Goal: Transaction & Acquisition: Purchase product/service

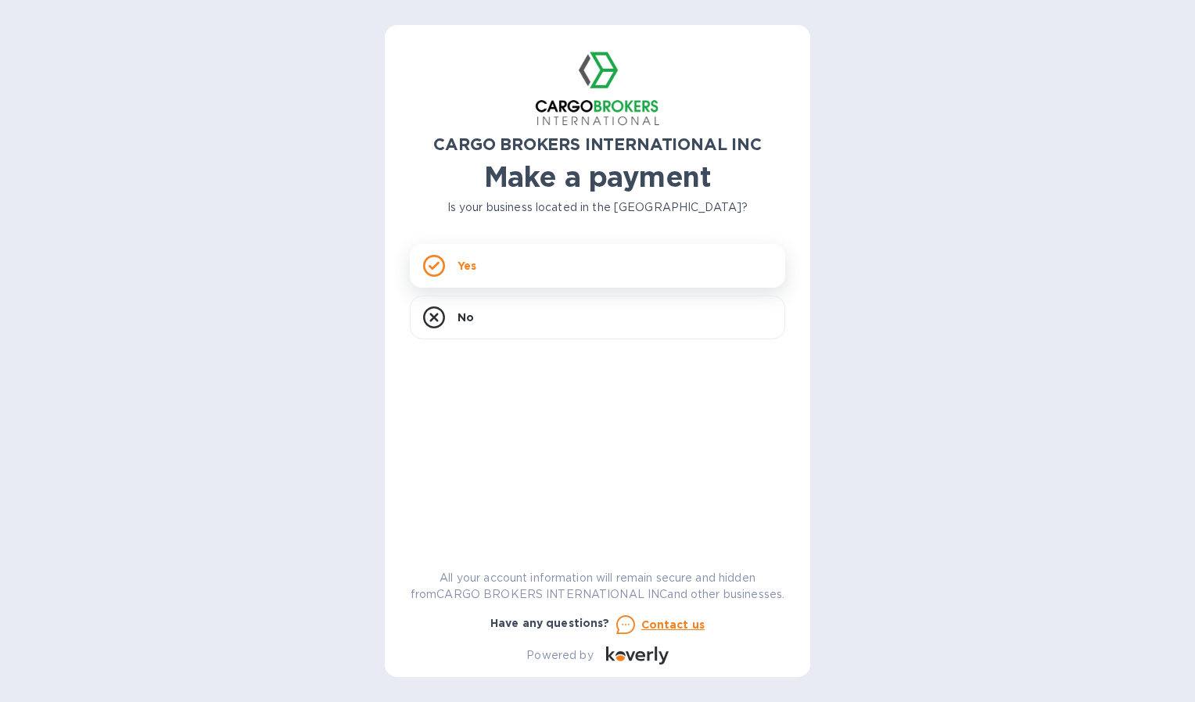
click at [578, 270] on div "Yes" at bounding box center [597, 266] width 375 height 44
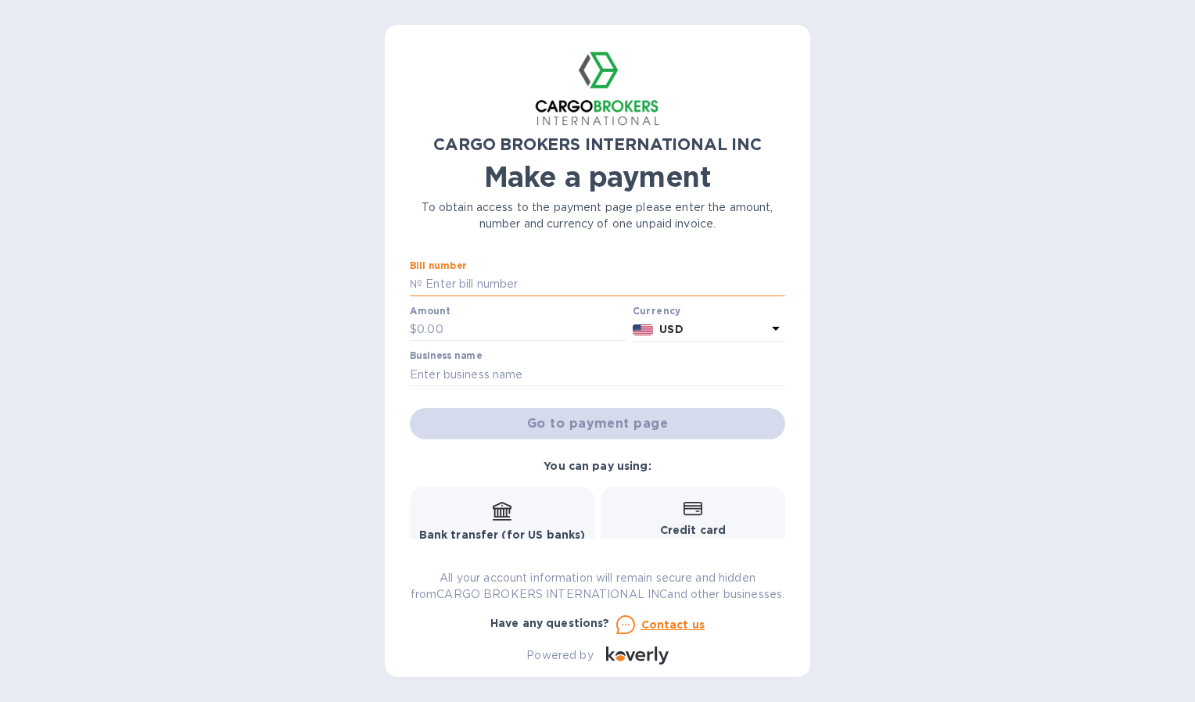
click at [544, 284] on input "text" at bounding box center [603, 284] width 363 height 23
type input "b"
type input "B00044915/C"
click at [476, 325] on input "text" at bounding box center [522, 329] width 210 height 23
type input "250.00"
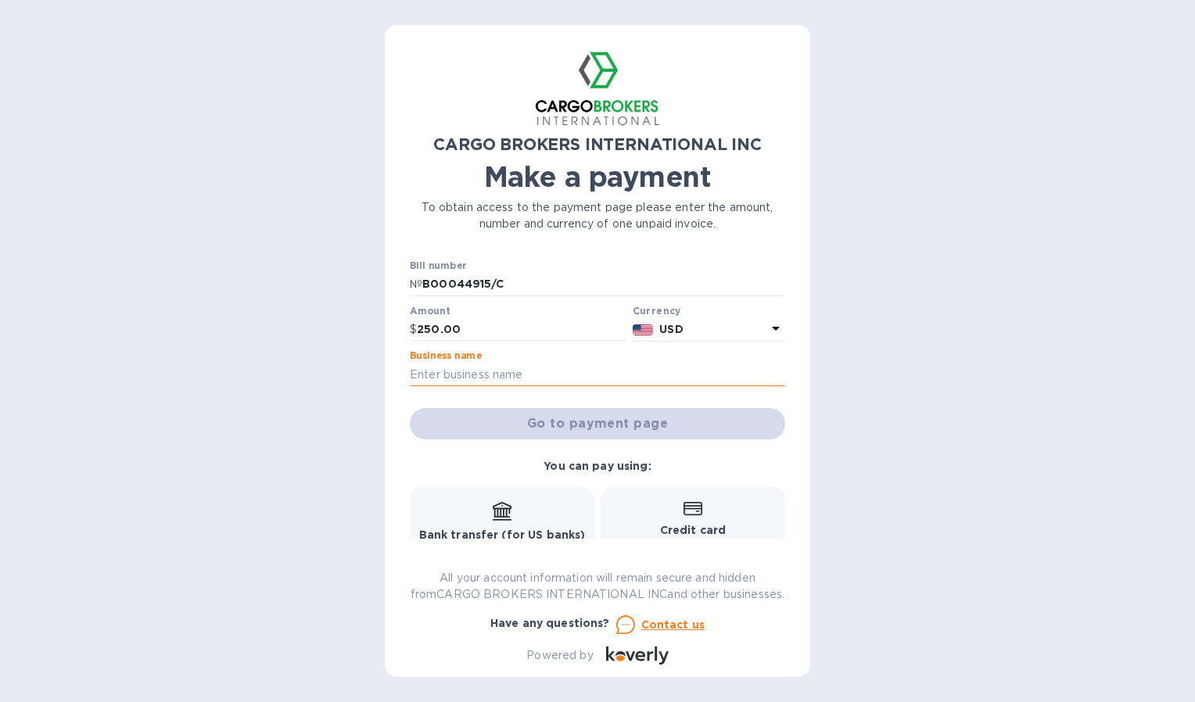
click at [471, 374] on input "text" at bounding box center [597, 374] width 375 height 23
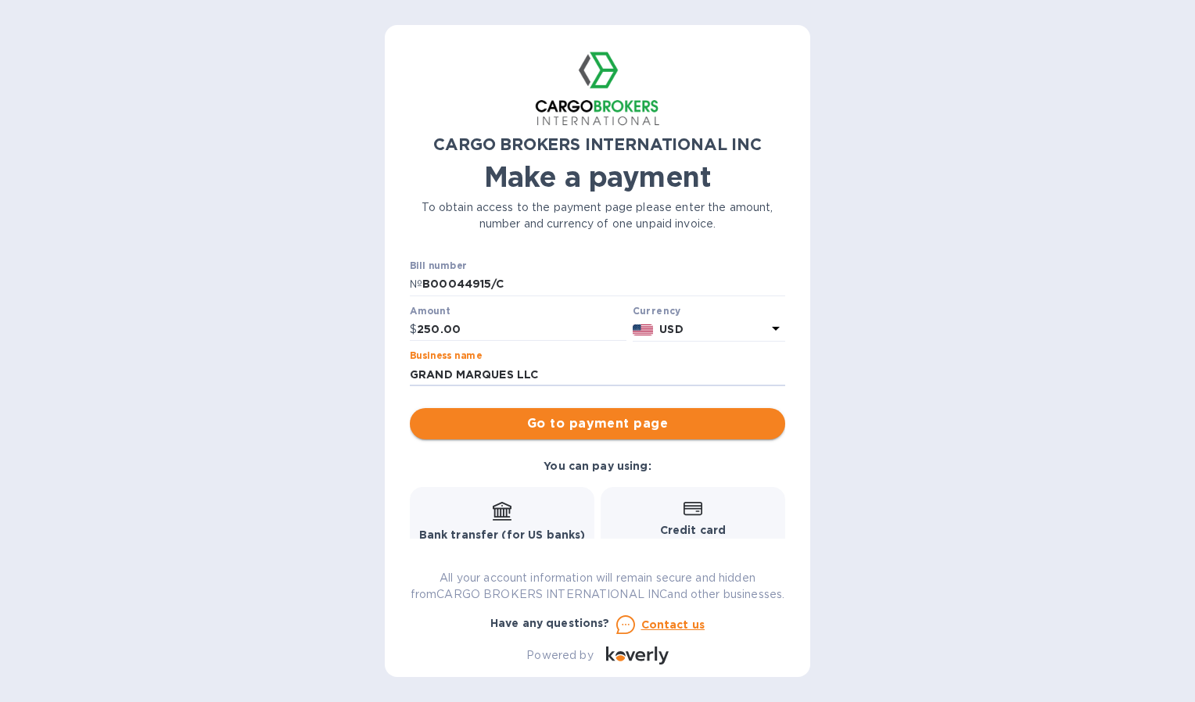
type input "GRAND MARQUES LLC"
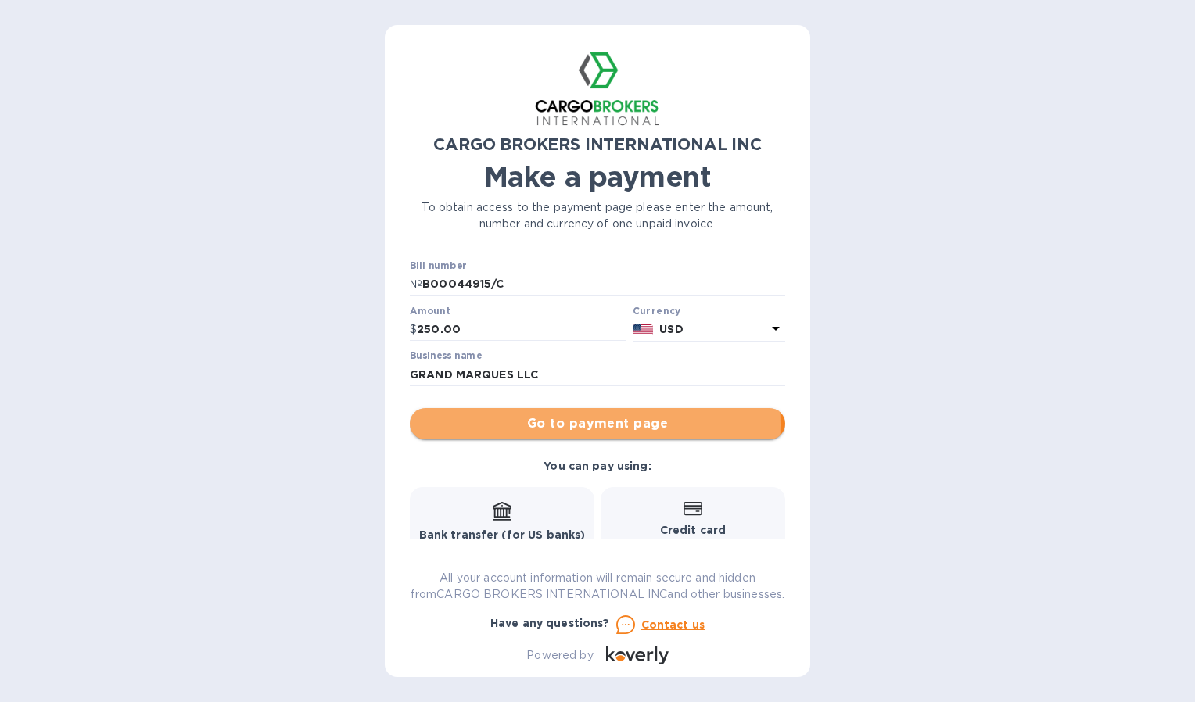
click at [556, 425] on span "Go to payment page" at bounding box center [597, 424] width 350 height 19
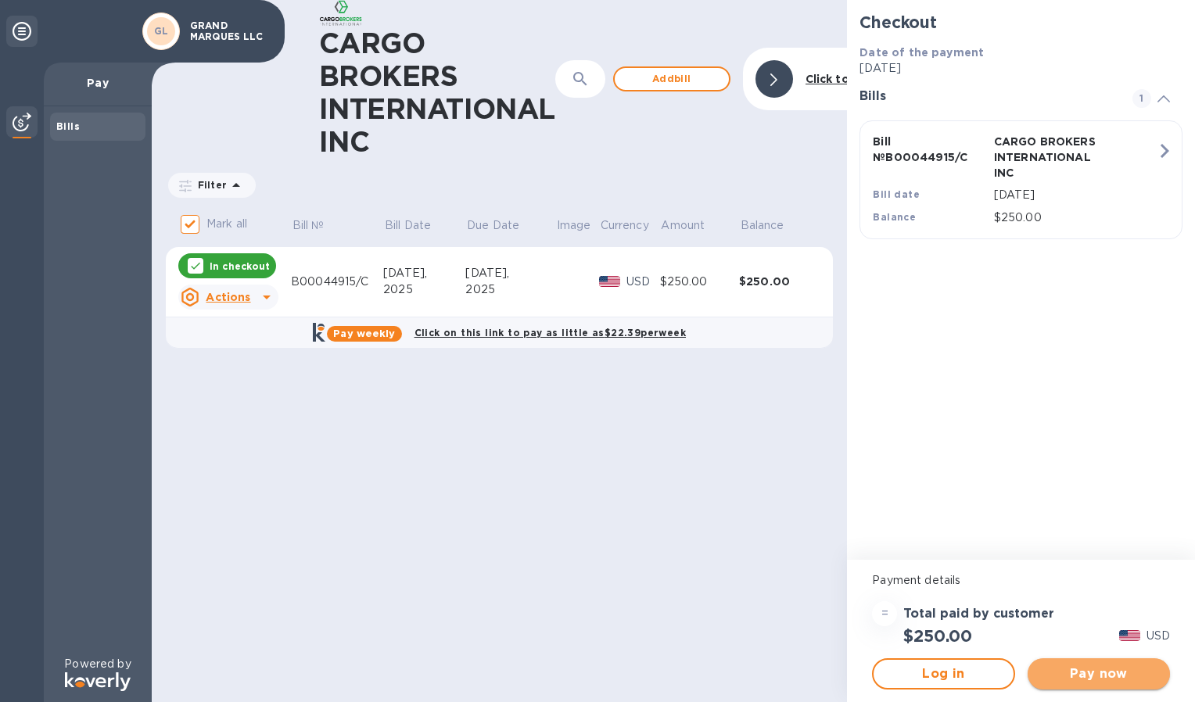
click at [1106, 678] on span "Pay now" at bounding box center [1098, 674] width 117 height 19
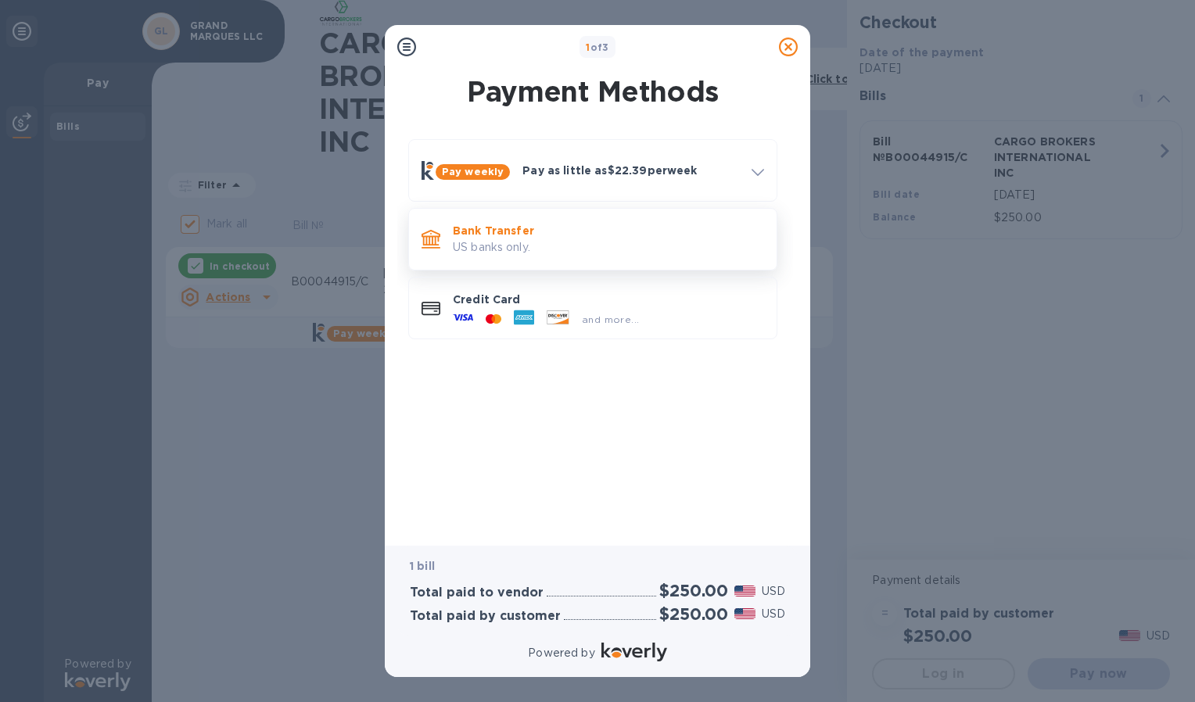
click at [526, 245] on p "US banks only." at bounding box center [608, 247] width 311 height 16
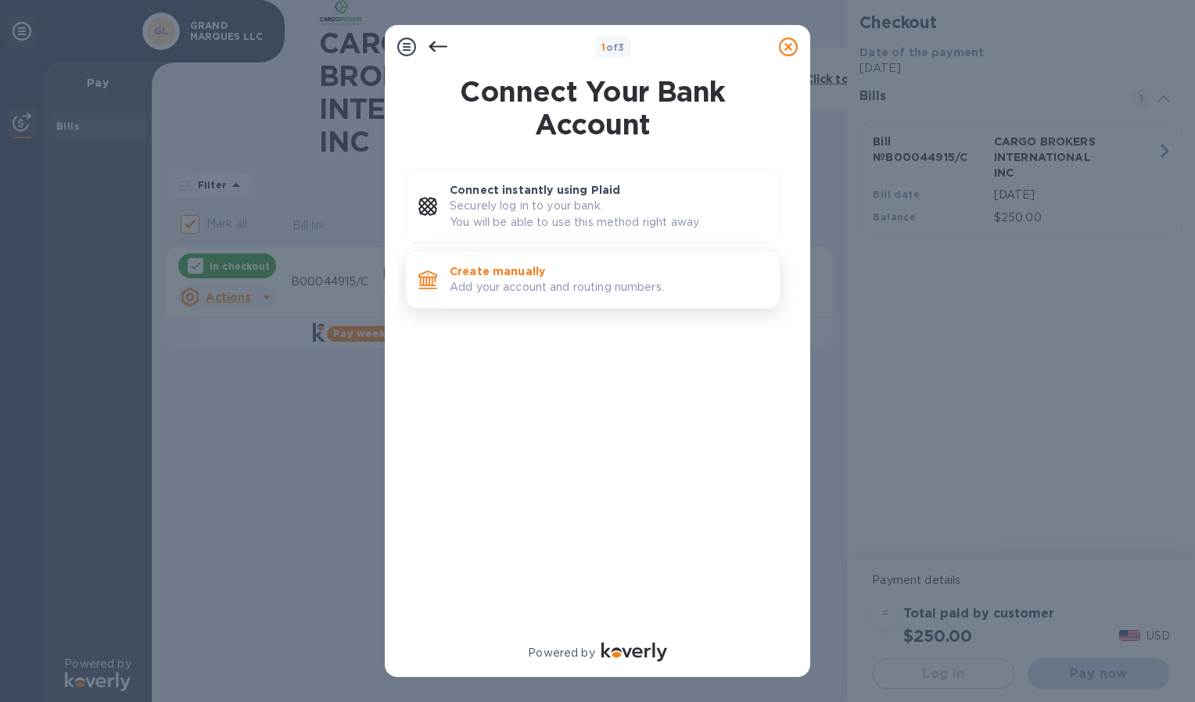
click at [501, 285] on p "Add your account and routing numbers." at bounding box center [609, 287] width 318 height 16
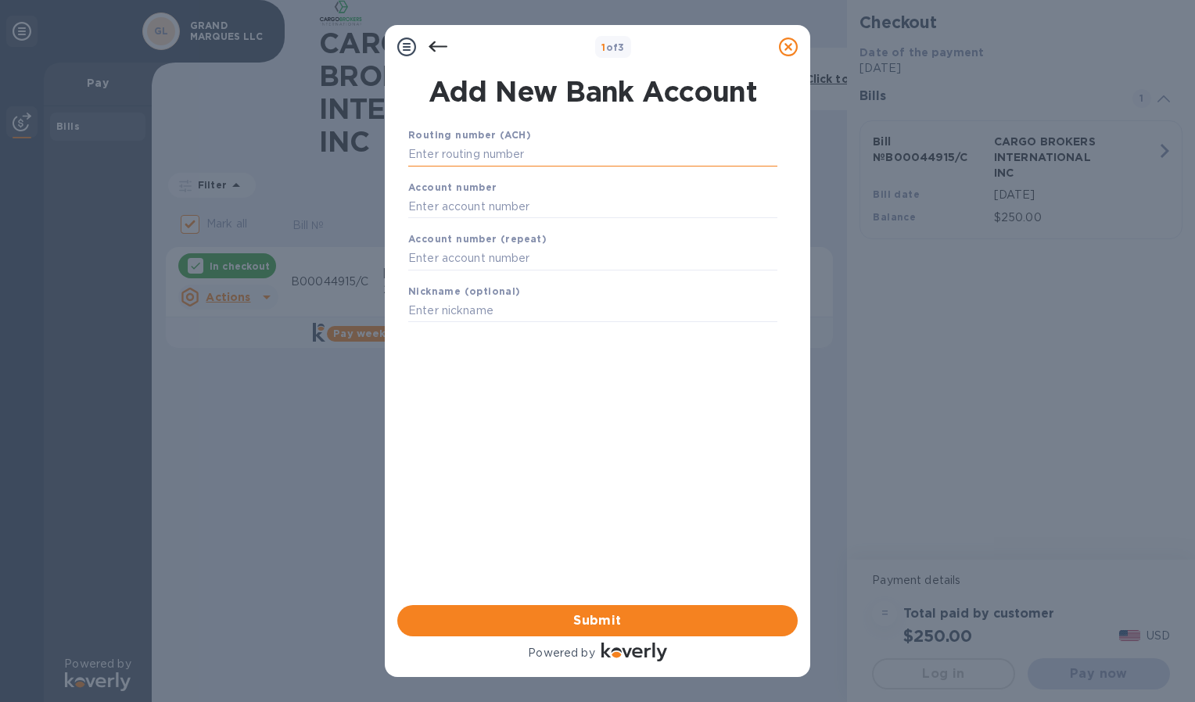
click at [497, 153] on input "text" at bounding box center [592, 154] width 369 height 23
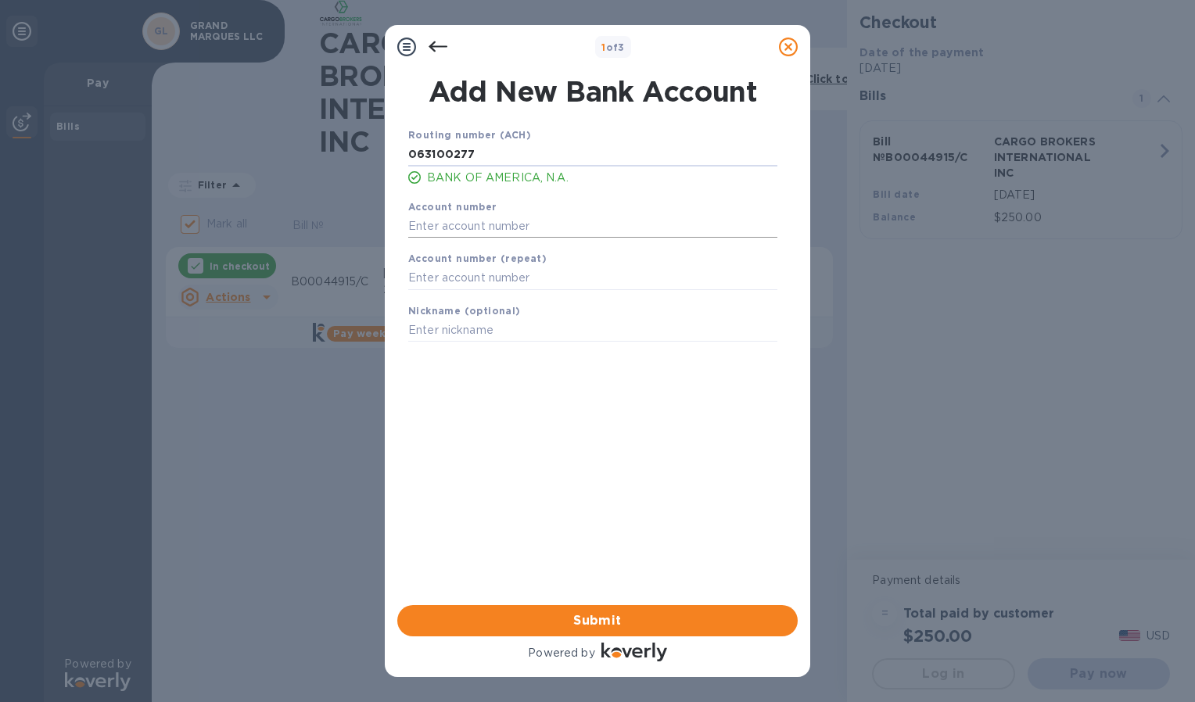
type input "063100277"
click at [458, 224] on input "text" at bounding box center [592, 225] width 369 height 23
type input "898148833480"
click at [477, 322] on input "text" at bounding box center [592, 330] width 369 height 23
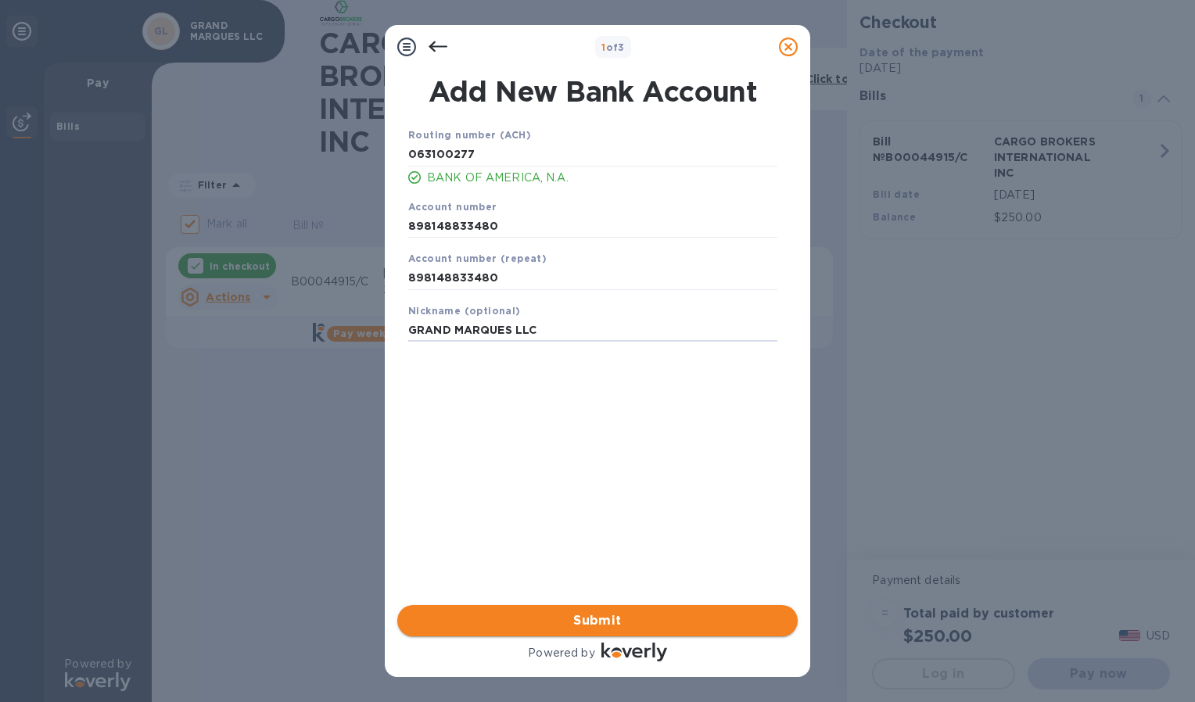
type input "GRAND MARQUES LLC"
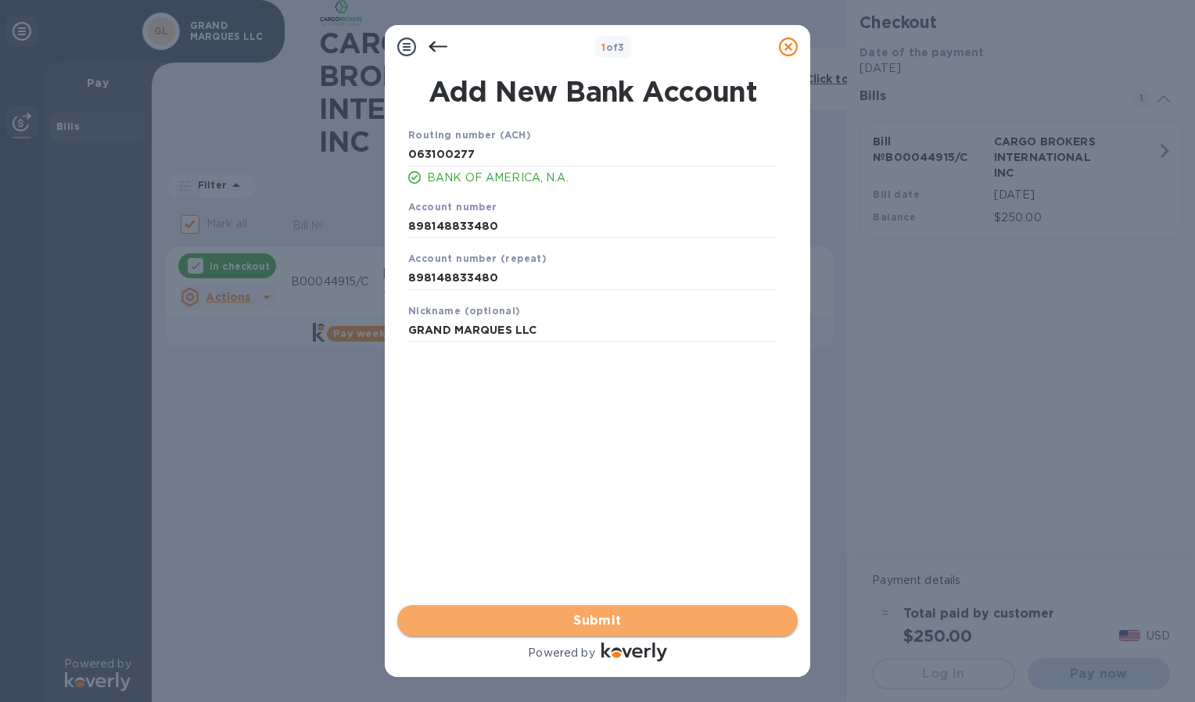
click at [558, 626] on span "Submit" at bounding box center [597, 621] width 375 height 19
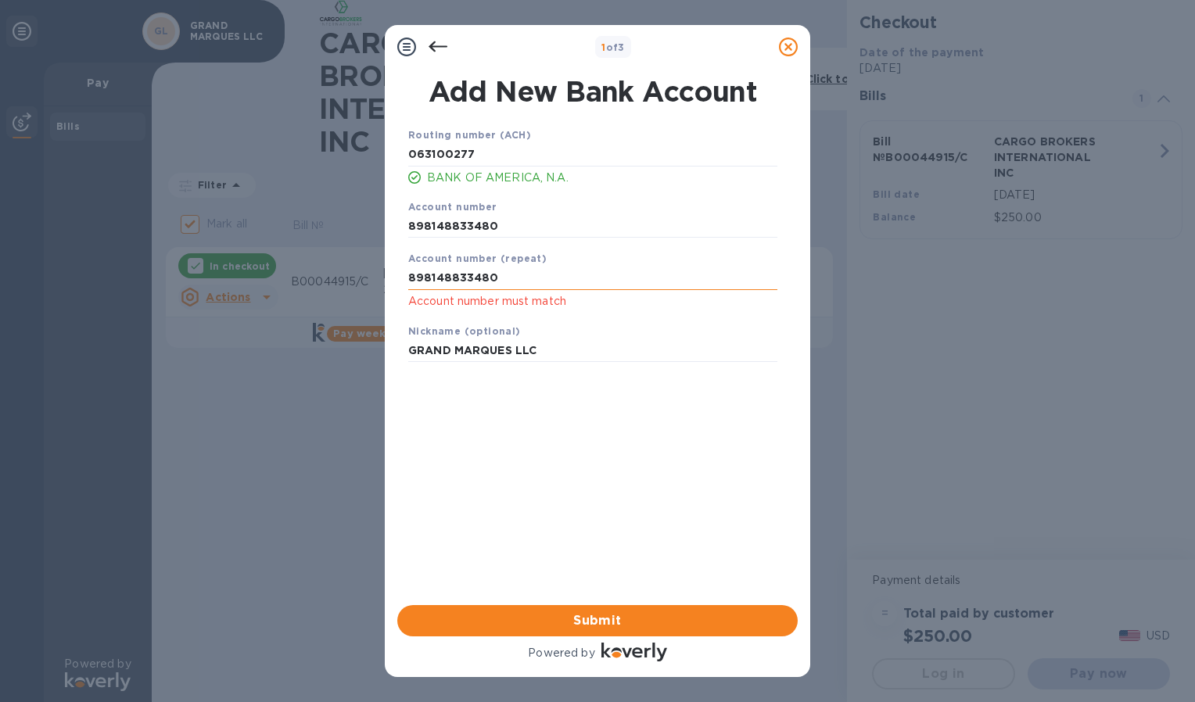
click at [502, 277] on input "898148833480" at bounding box center [592, 278] width 369 height 23
type input "8"
click at [504, 228] on input "898148833480" at bounding box center [592, 225] width 369 height 23
type input "8"
type input "898148833480"
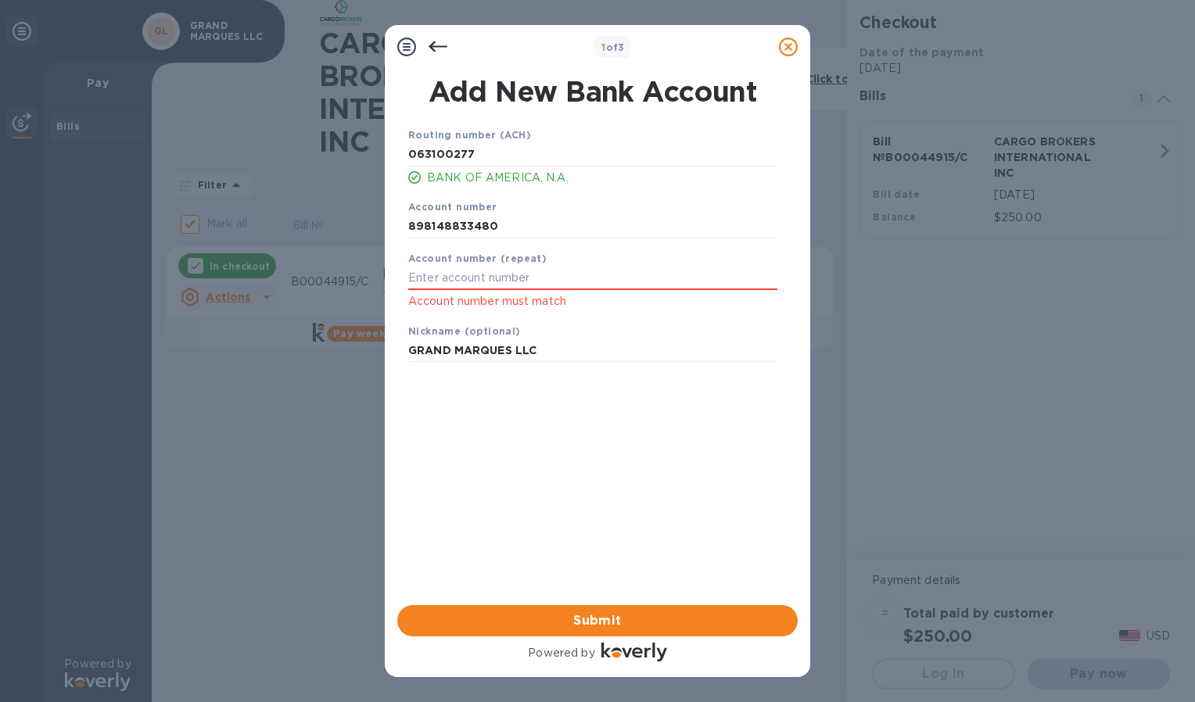
click at [463, 397] on div "Routing number (ACH) [US_BANK_ROUTING_MICR] BANK OF AMERICA, N.A. Account numbe…" at bounding box center [593, 345] width 400 height 463
click at [458, 287] on input "text" at bounding box center [592, 278] width 369 height 23
type input "898148833480"
click at [613, 510] on div "Routing number (ACH) [US_BANK_ROUTING_MICR] BANK OF AMERICA, N.A. Account numbe…" at bounding box center [593, 345] width 400 height 463
click at [560, 620] on span "Submit" at bounding box center [597, 621] width 375 height 19
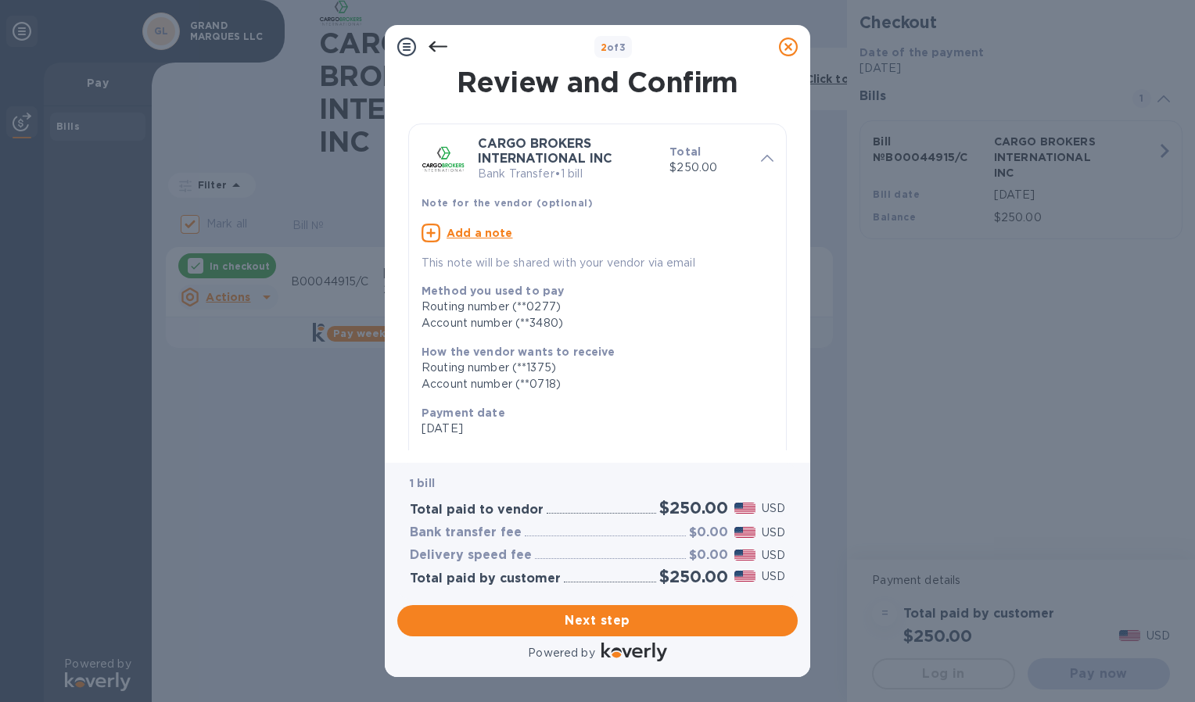
click at [542, 195] on div "Note for the vendor (optional)" at bounding box center [597, 202] width 364 height 29
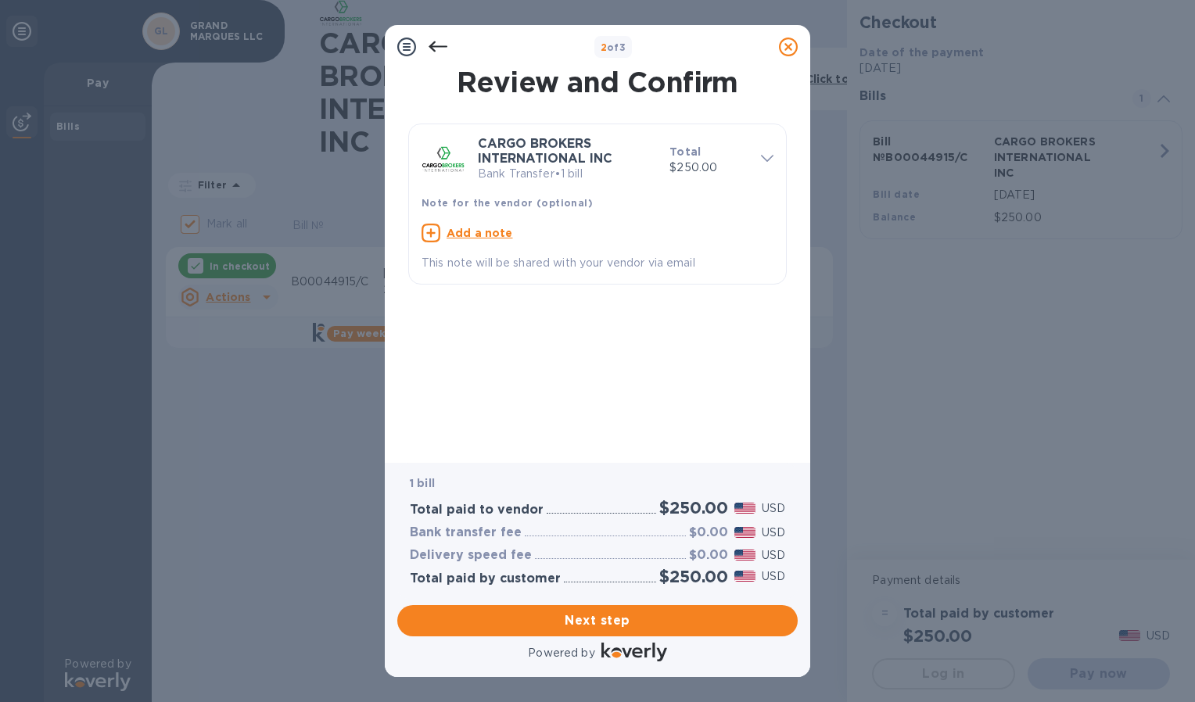
click at [485, 228] on u "Add a note" at bounding box center [480, 233] width 66 height 13
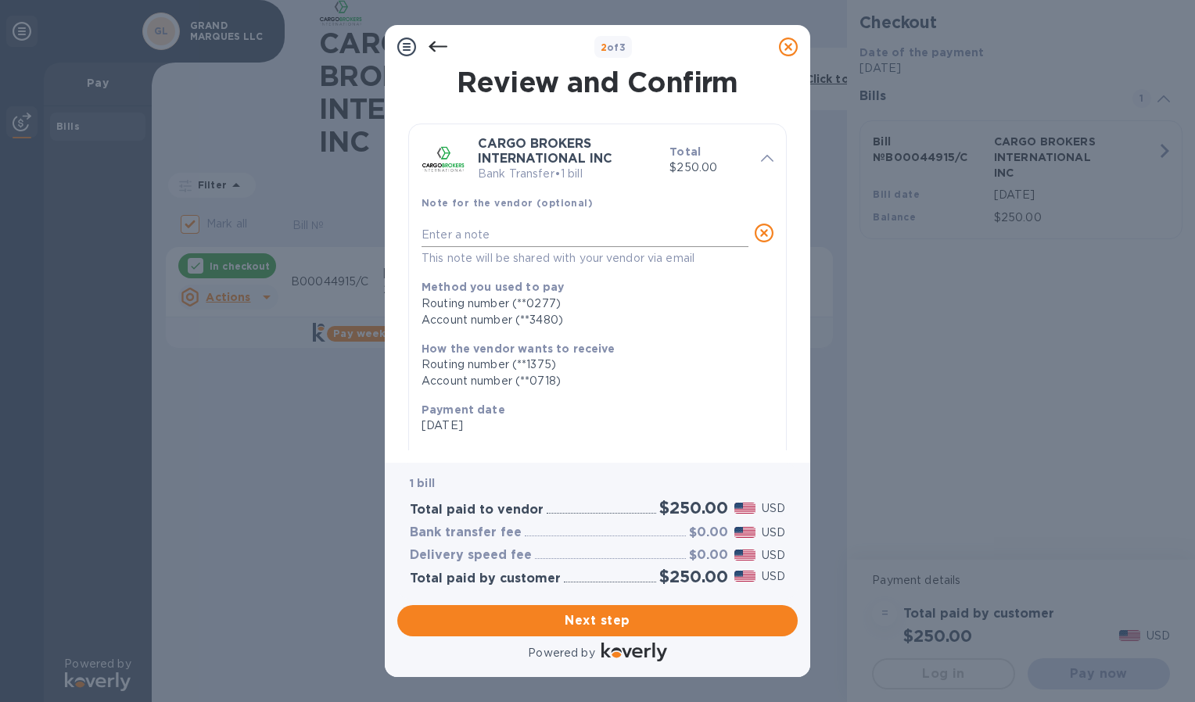
click at [510, 225] on div "x" at bounding box center [585, 235] width 327 height 23
type textarea "INV B00044915C"
click at [571, 621] on span "Next step" at bounding box center [597, 621] width 375 height 19
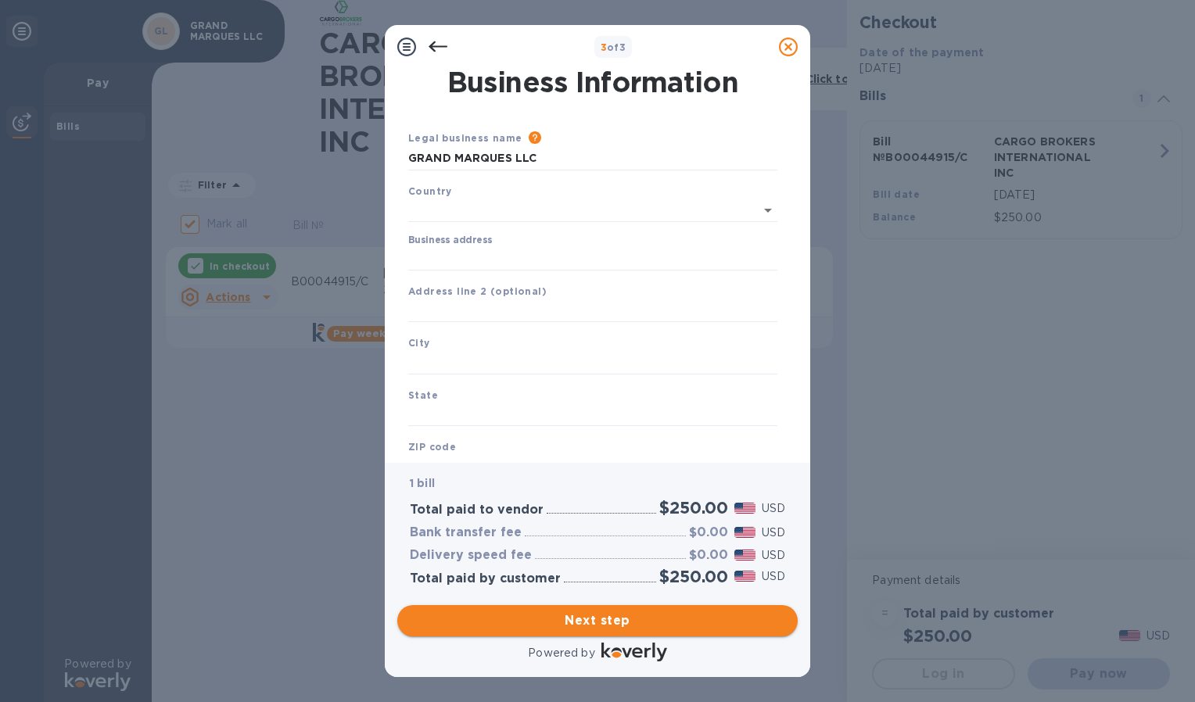
type input "[GEOGRAPHIC_DATA]"
click at [585, 252] on input "Business address" at bounding box center [592, 255] width 369 height 23
type input "[STREET_ADDRESS]"
type input "[GEOGRAPHIC_DATA]"
type input "FL"
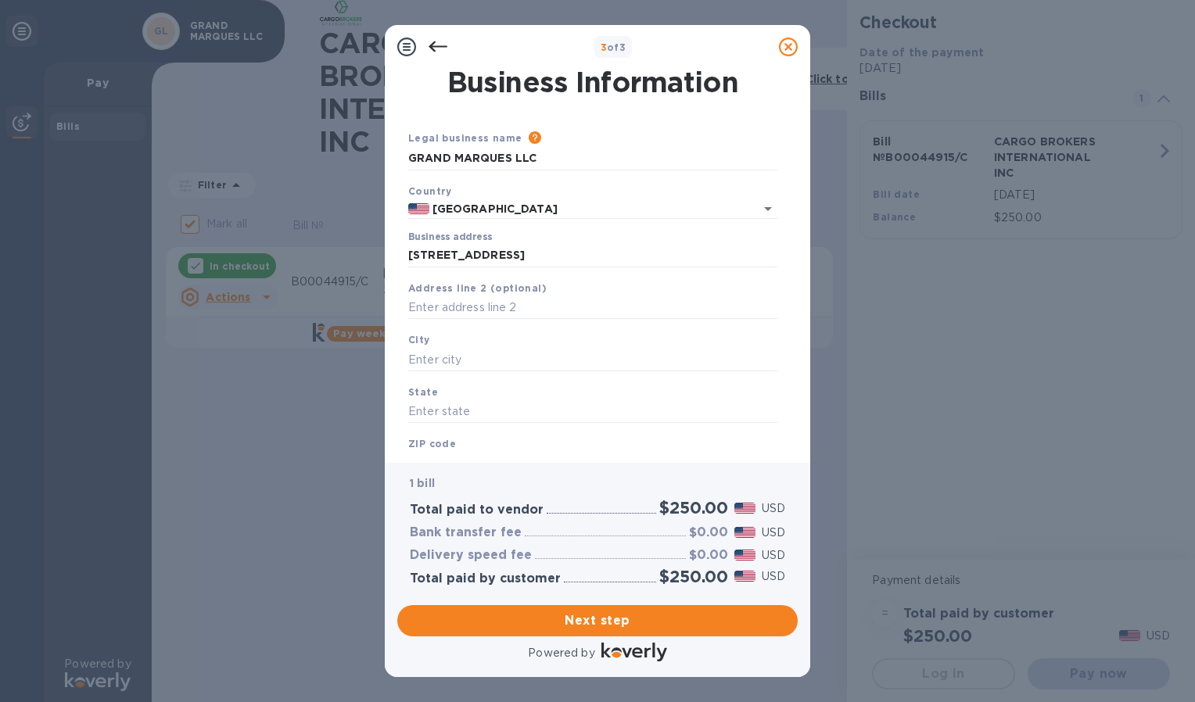
type input "33170"
click at [482, 436] on div "ZIP code 33170" at bounding box center [593, 455] width 382 height 52
click at [461, 444] on div "ZIP code 33170" at bounding box center [593, 455] width 382 height 52
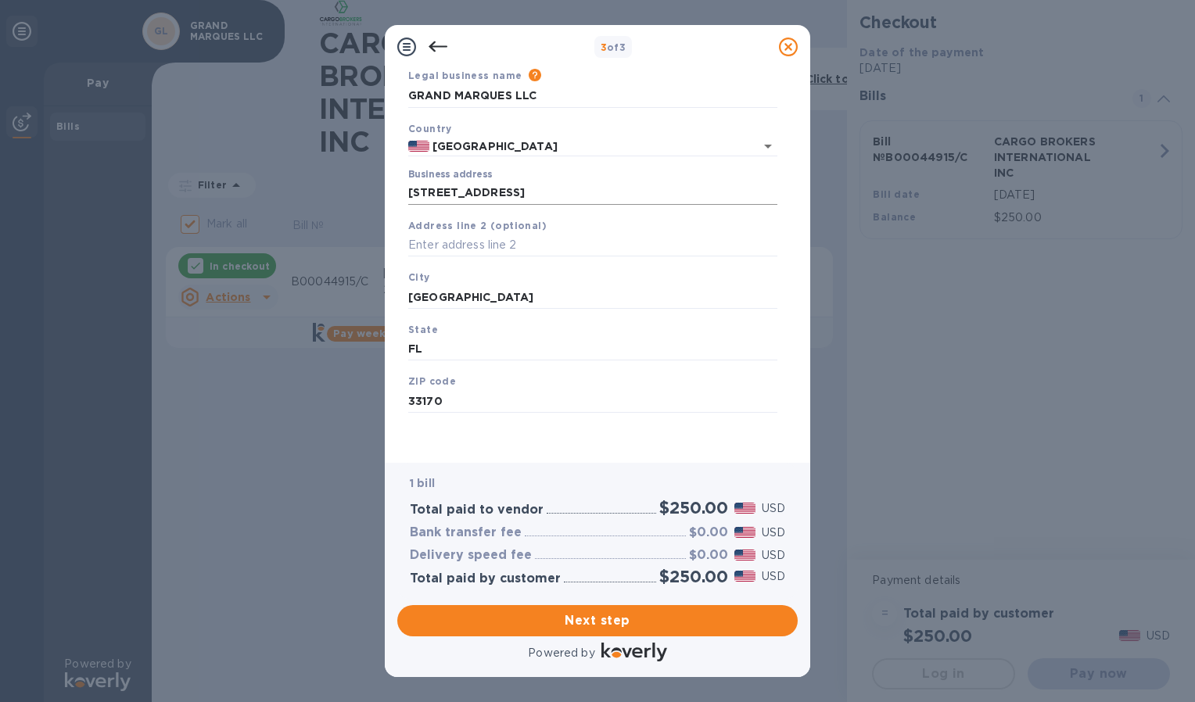
scroll to position [63, 0]
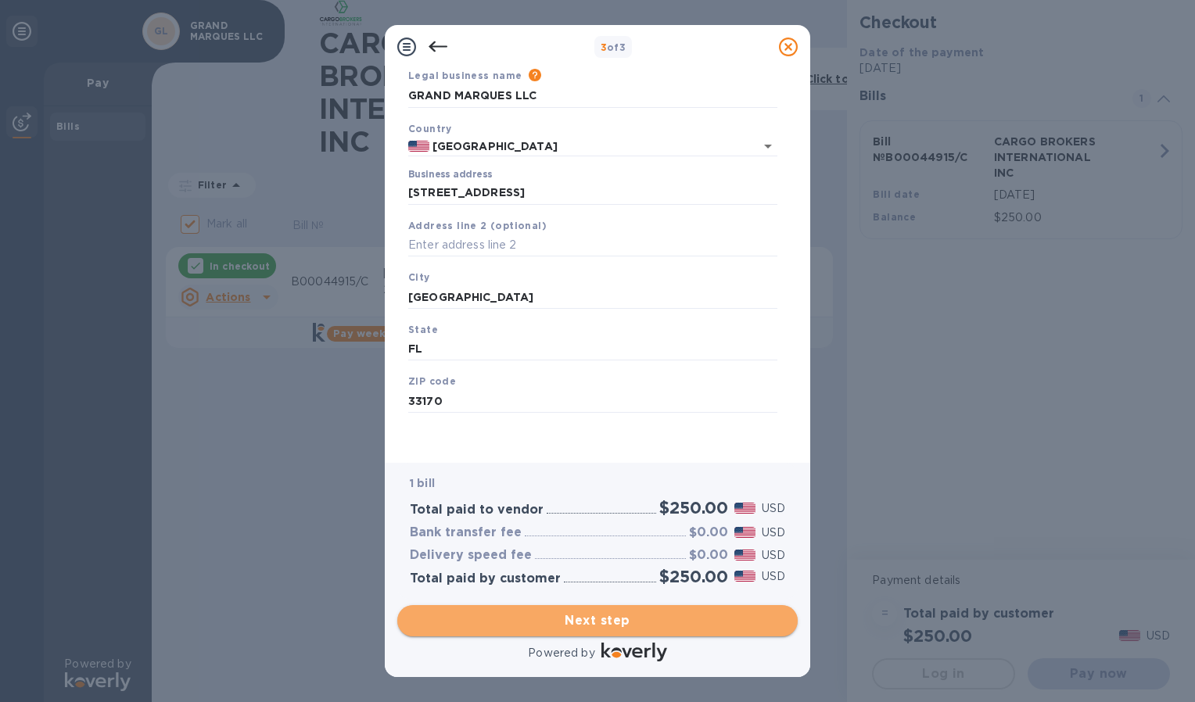
click at [539, 621] on span "Next step" at bounding box center [597, 621] width 375 height 19
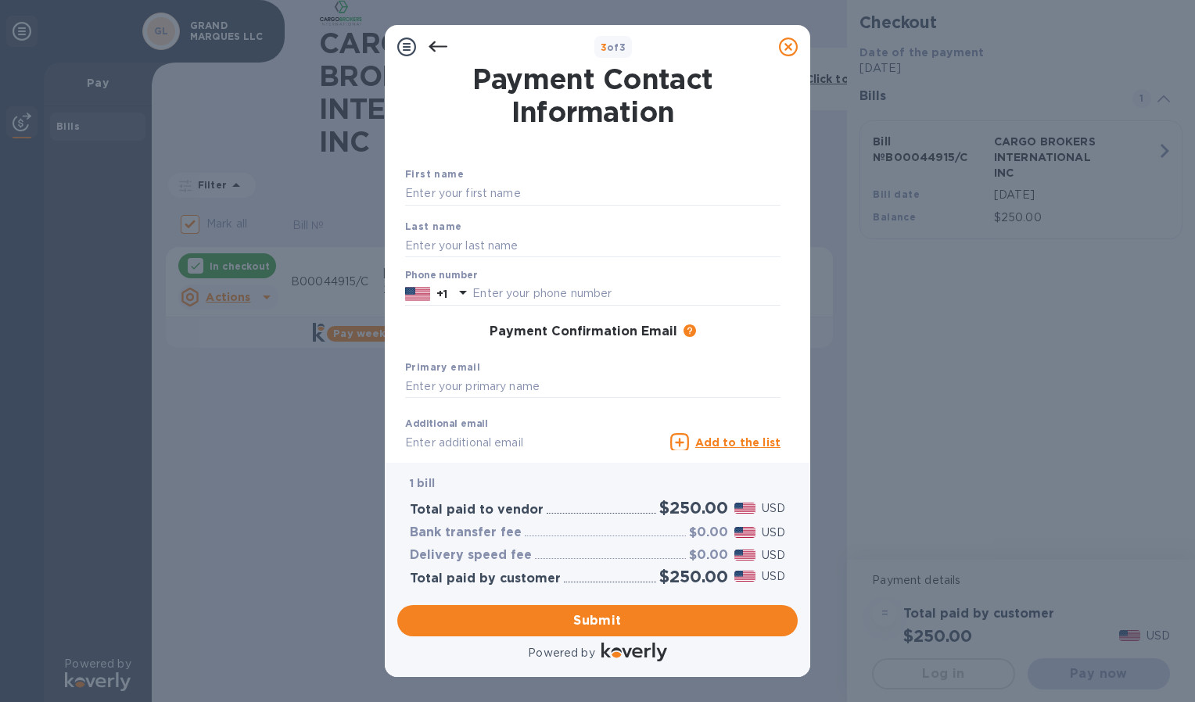
scroll to position [5, 0]
click at [526, 183] on input "text" at bounding box center [592, 192] width 375 height 23
type input "[PERSON_NAME]"
click at [481, 246] on input "text" at bounding box center [592, 243] width 375 height 23
type input "[PERSON_NAME]"
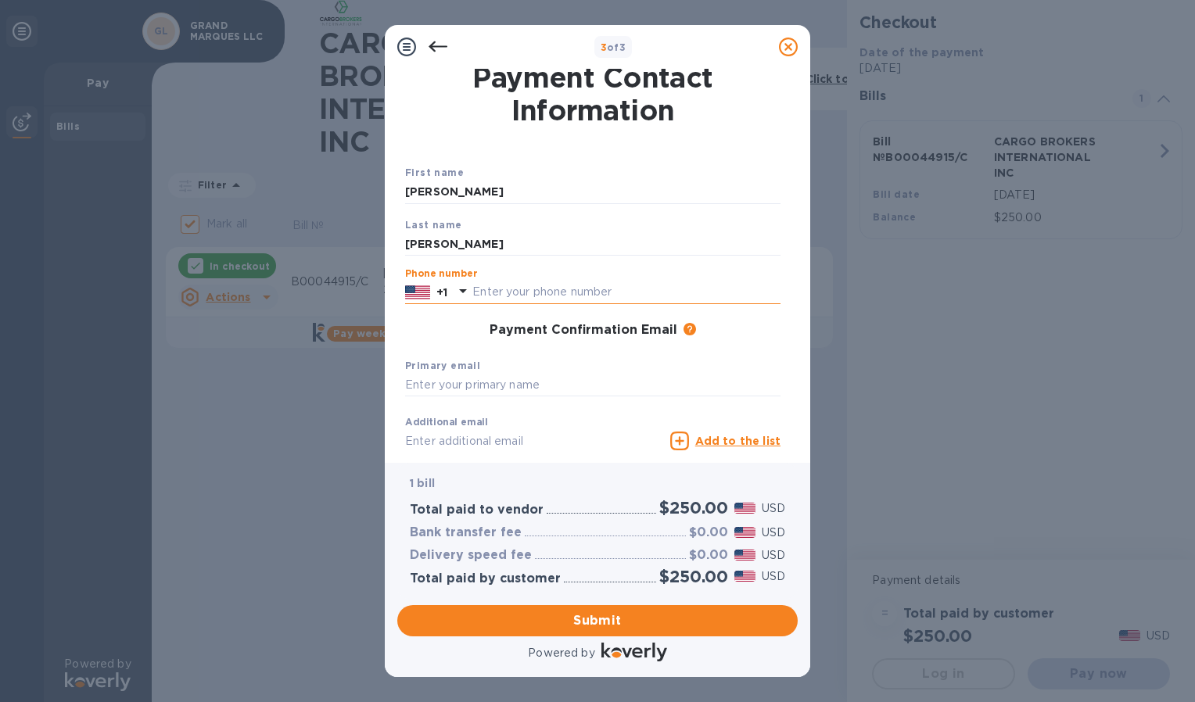
click at [581, 288] on input "text" at bounding box center [626, 292] width 308 height 23
type input "7868999097"
click at [552, 618] on span "Submit" at bounding box center [597, 621] width 375 height 19
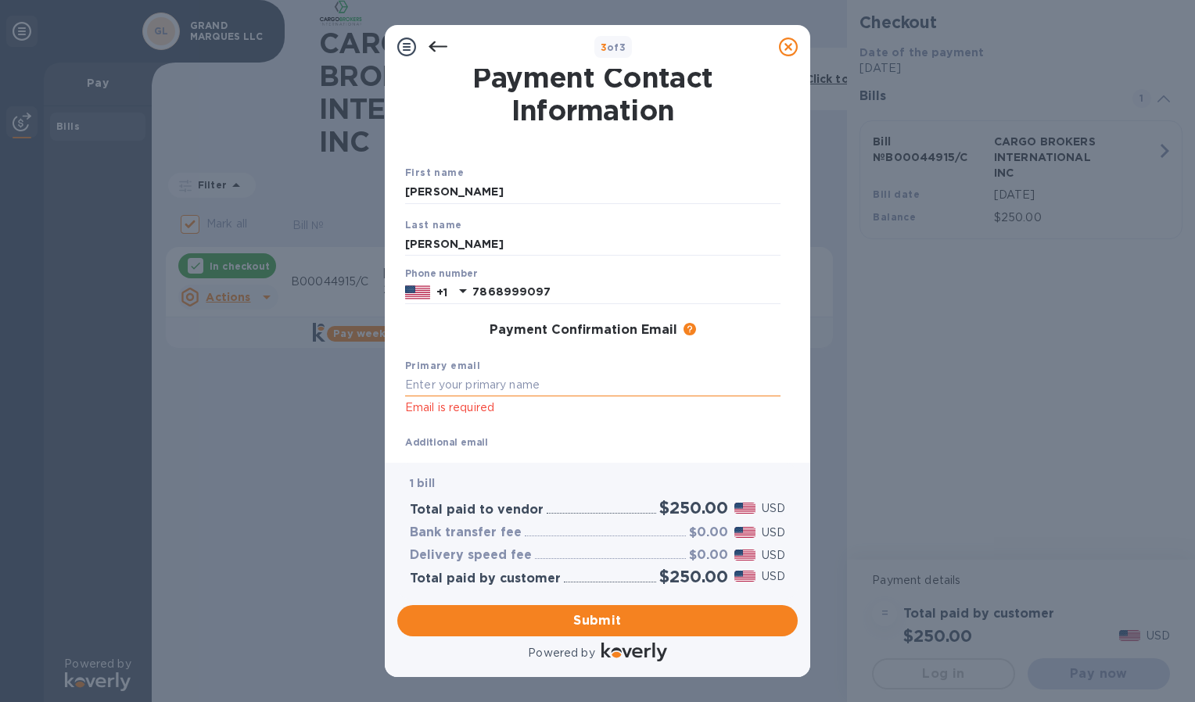
click at [540, 382] on input "text" at bounding box center [592, 385] width 375 height 23
type input "G"
type input "[EMAIL_ADDRESS][DOMAIN_NAME]"
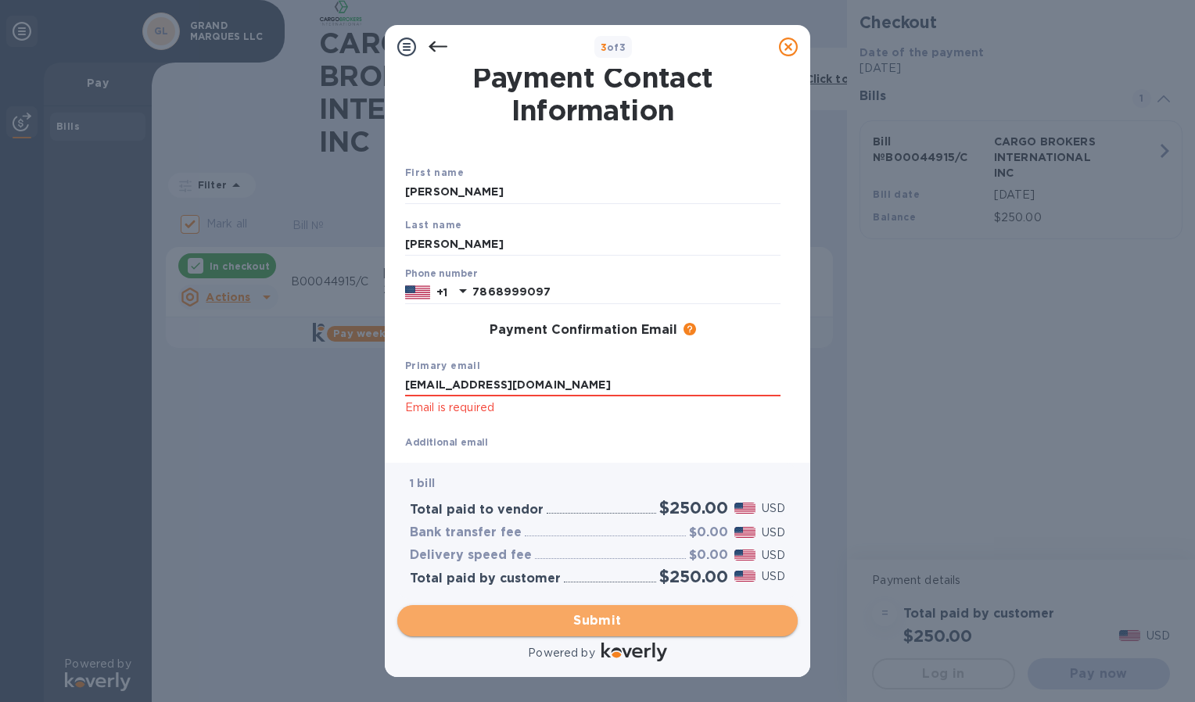
click at [537, 625] on span "Submit" at bounding box center [597, 621] width 375 height 19
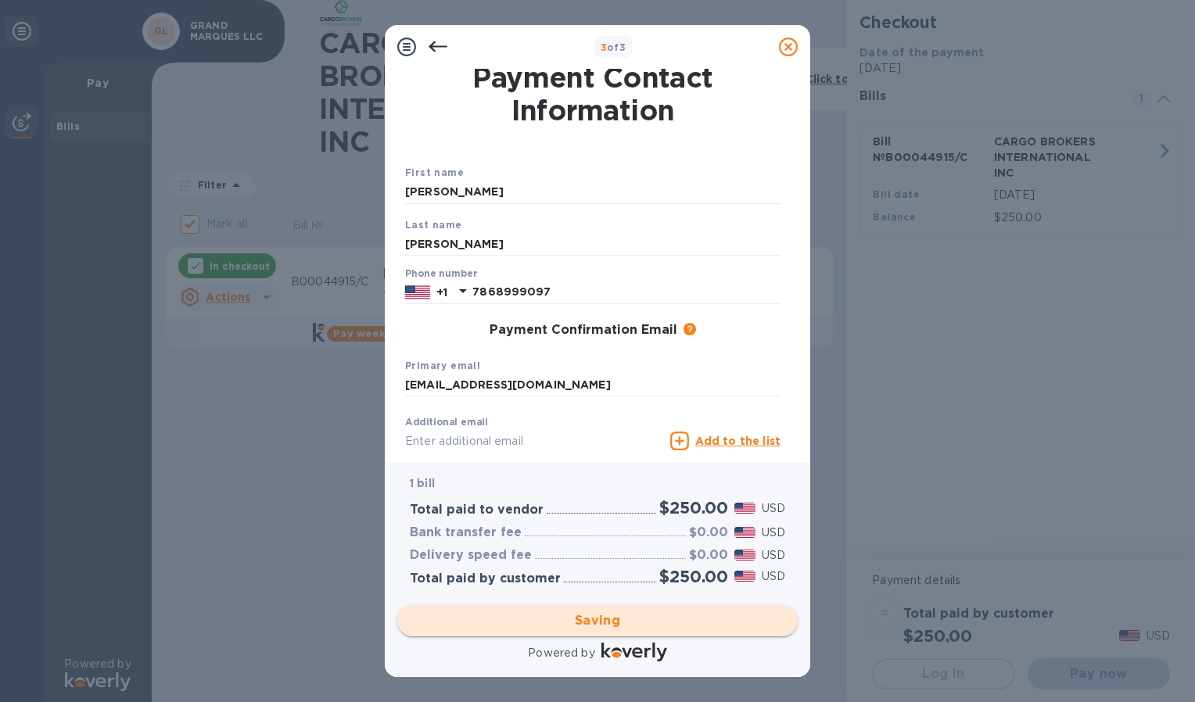
checkbox input "false"
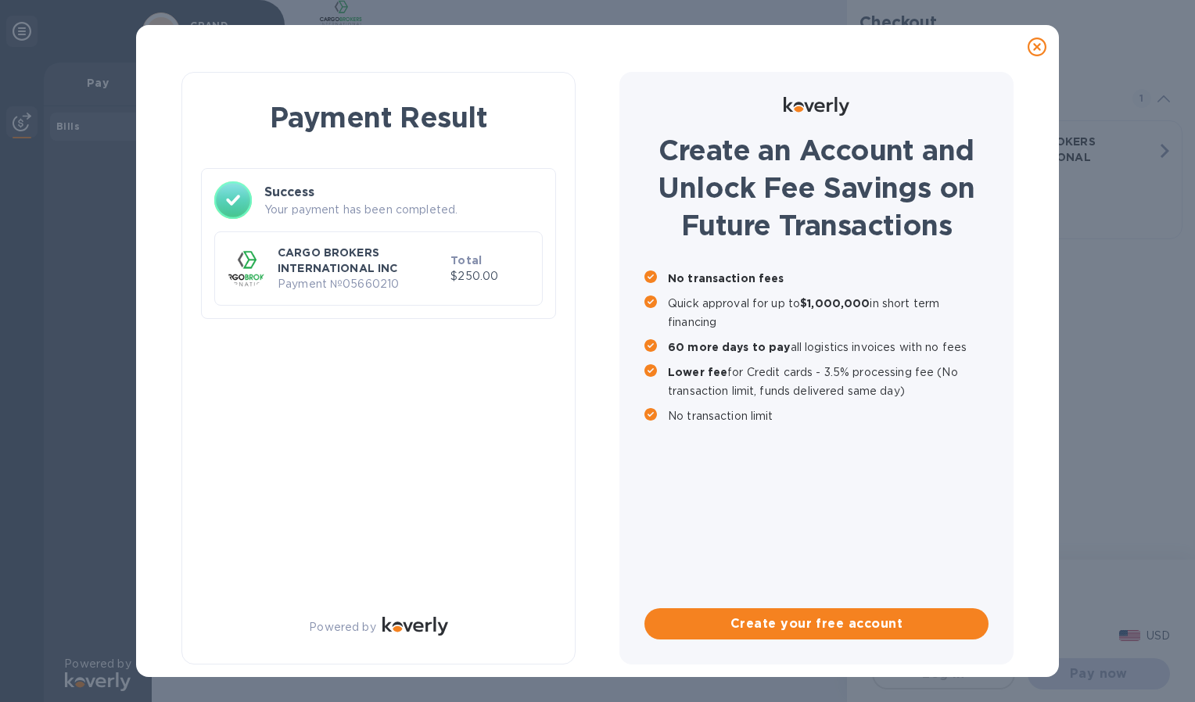
scroll to position [0, 0]
click at [440, 291] on p "Payment № 05660210" at bounding box center [361, 284] width 167 height 16
click at [363, 259] on p "CARGO BROKERS INTERNATIONAL INC" at bounding box center [361, 260] width 167 height 31
drag, startPoint x: 363, startPoint y: 259, endPoint x: 388, endPoint y: 350, distance: 94.9
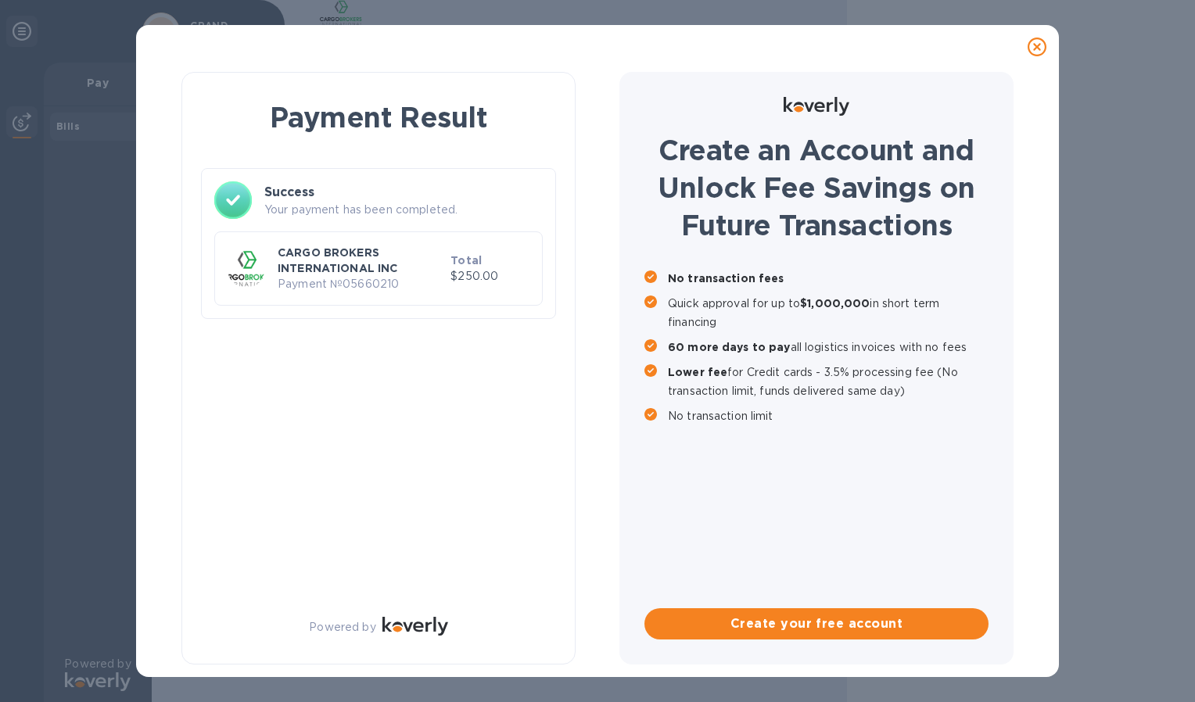
click at [388, 350] on div "Payment Result Success Your payment has been completed. CARGO BROKERS INTERNATI…" at bounding box center [378, 368] width 394 height 593
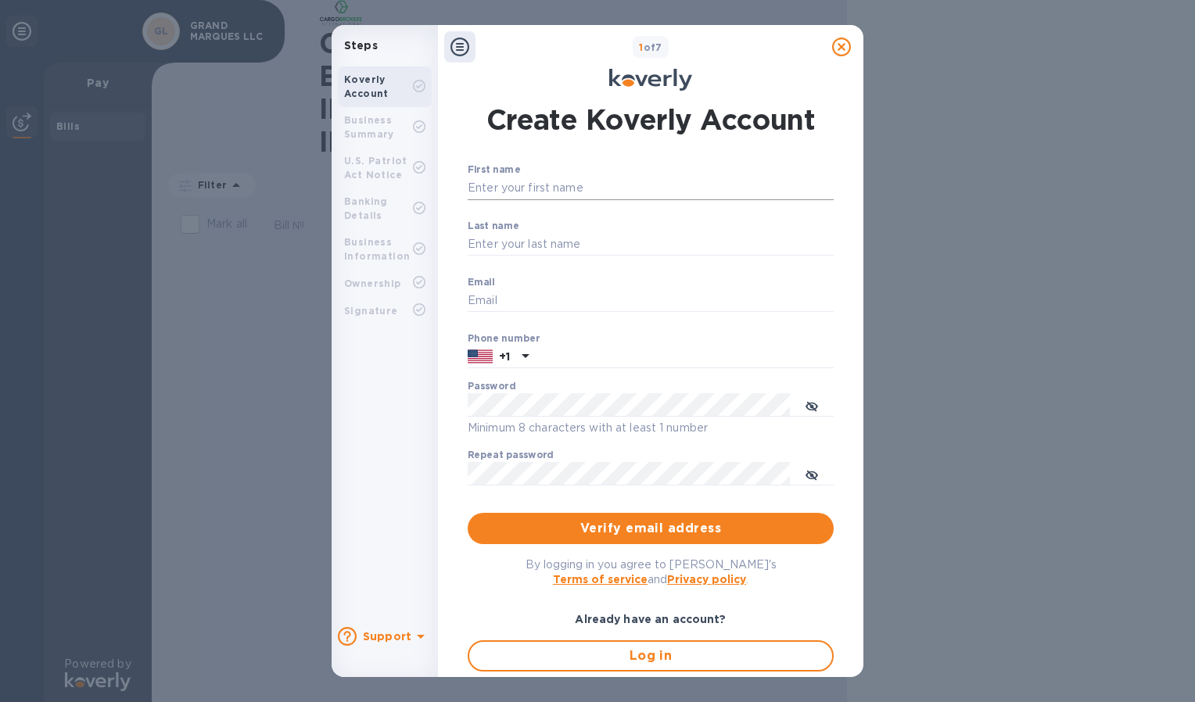
click at [607, 194] on input "First name" at bounding box center [651, 188] width 366 height 23
type input "g"
click at [610, 181] on input "First name" at bounding box center [651, 188] width 366 height 23
type input "Jacsy"
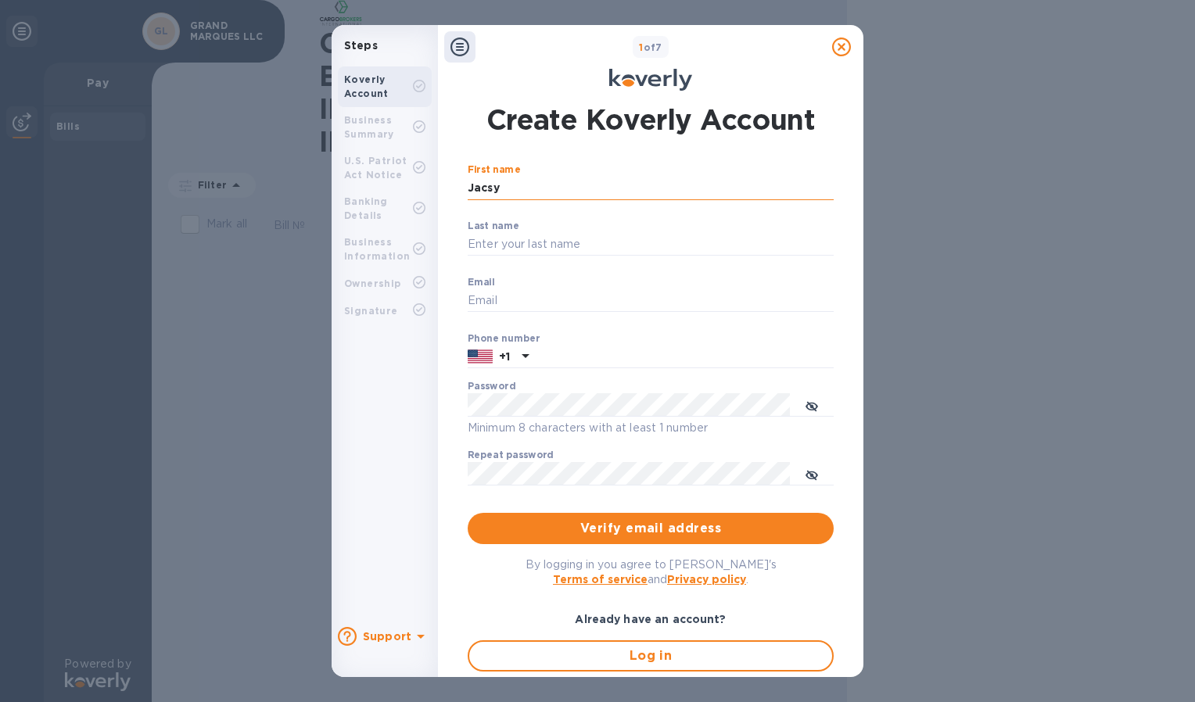
type input "[PERSON_NAME]"
type input "[EMAIL_ADDRESS][DOMAIN_NAME]"
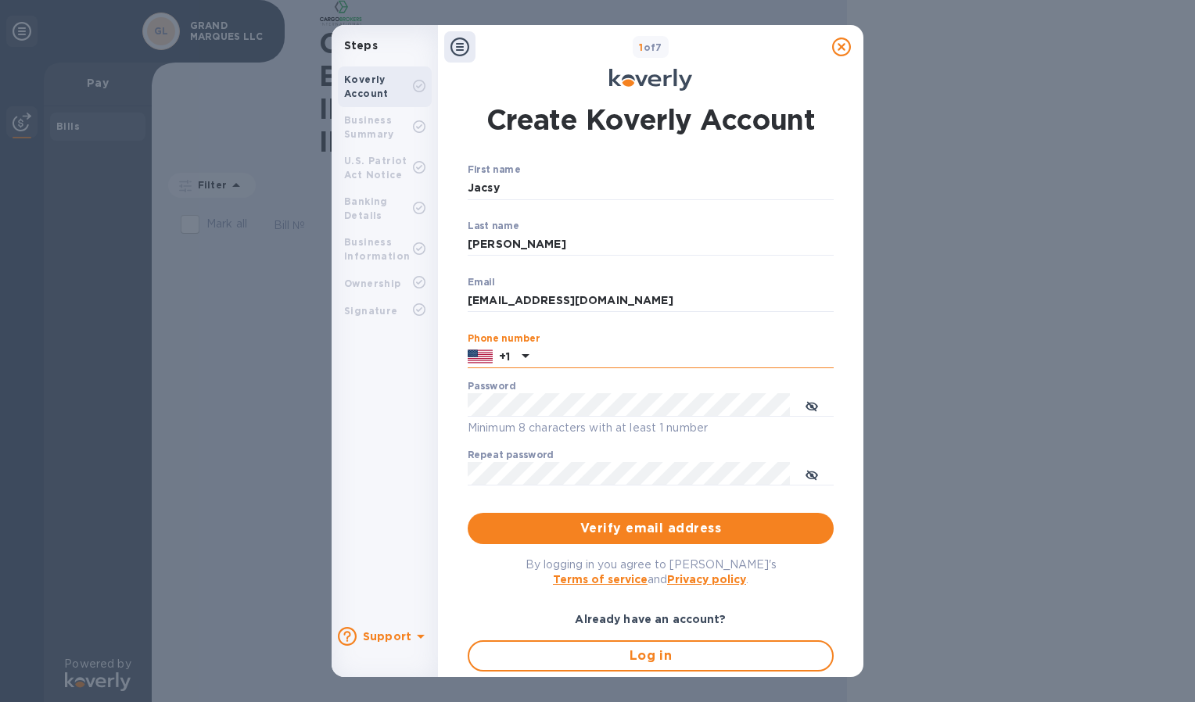
click at [577, 357] on input "text" at bounding box center [684, 357] width 299 height 23
type input "7867020085"
click at [811, 405] on icon "toggle password visibility" at bounding box center [812, 407] width 4 height 4
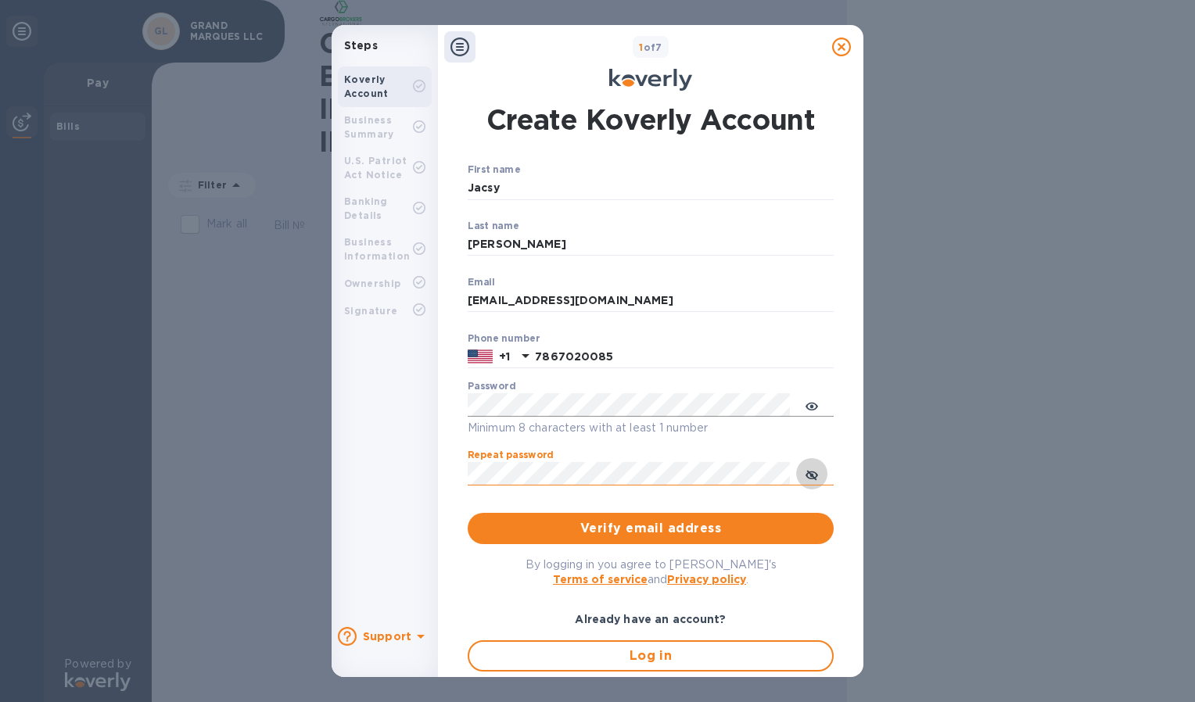
click at [810, 476] on icon "toggle password visibility" at bounding box center [812, 475] width 13 height 13
click at [646, 302] on input "[EMAIL_ADDRESS][DOMAIN_NAME]" at bounding box center [651, 300] width 366 height 23
click at [553, 300] on input "[EMAIL_ADDRESS][DOMAIN_NAME]" at bounding box center [651, 300] width 366 height 23
click at [635, 289] on input "[EMAIL_ADDRESS][DOMAIN_NAME]" at bounding box center [651, 300] width 366 height 23
type input "[EMAIL_ADDRESS][DOMAIN_NAME]"
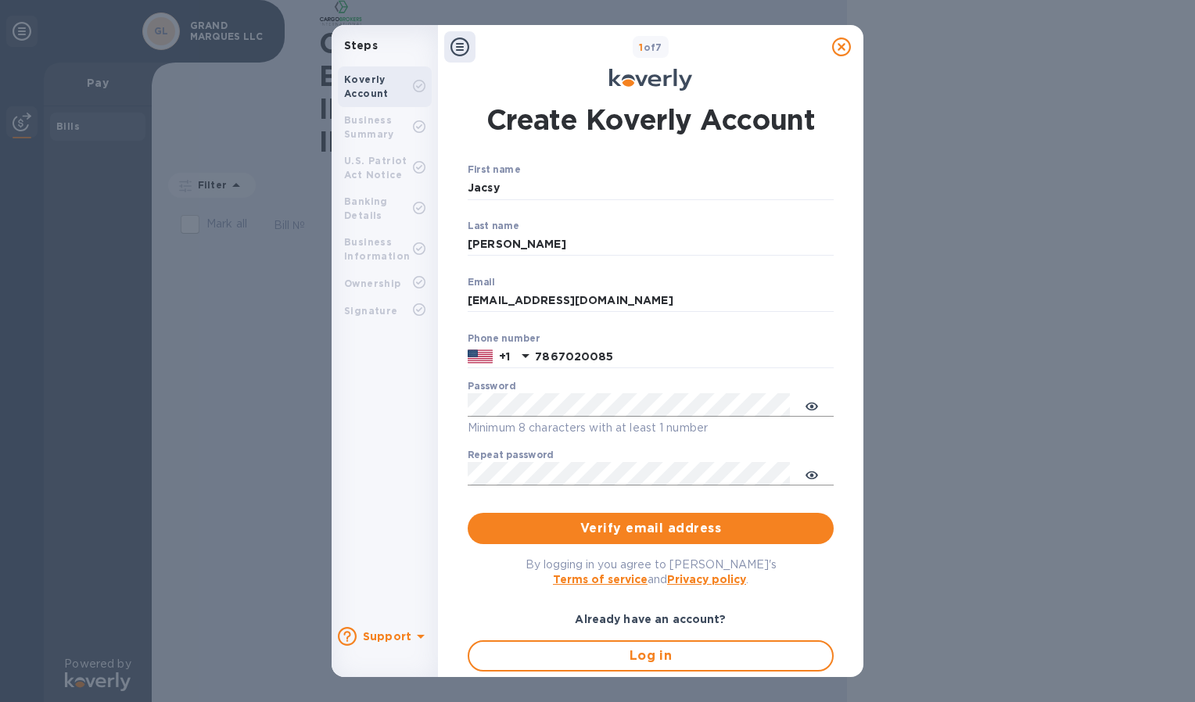
click at [507, 555] on div "First name [PERSON_NAME] ​ Last name [PERSON_NAME] ​ Email [EMAIL_ADDRESS][DOMA…" at bounding box center [651, 439] width 366 height 551
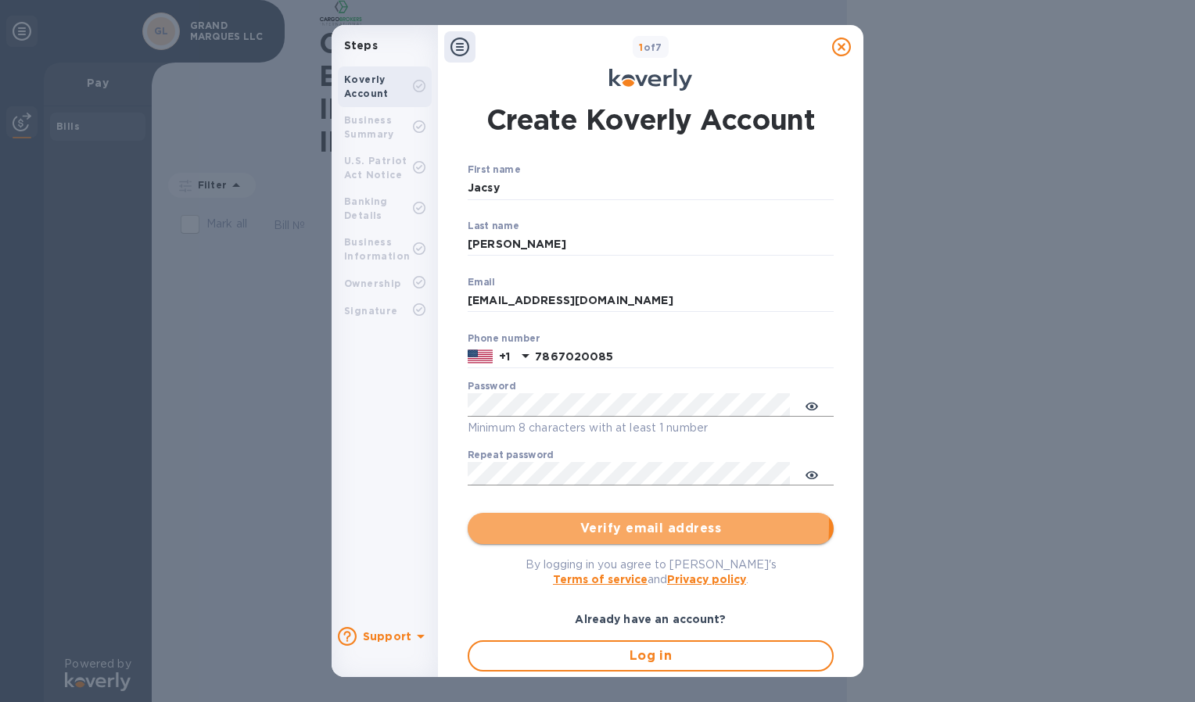
click at [536, 525] on span "Verify email address" at bounding box center [650, 528] width 341 height 19
